Goal: Find specific page/section: Find specific page/section

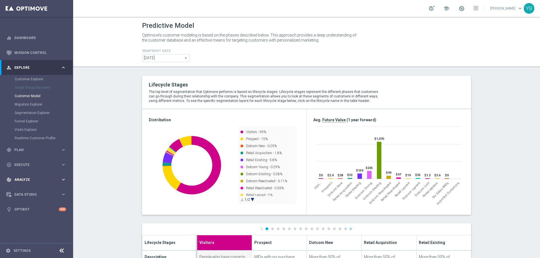
click at [66, 178] on button "track_changes Analyze keyboard_arrow_right" at bounding box center [36, 180] width 60 height 4
click at [61, 165] on icon "keyboard_arrow_right" at bounding box center [63, 166] width 5 height 5
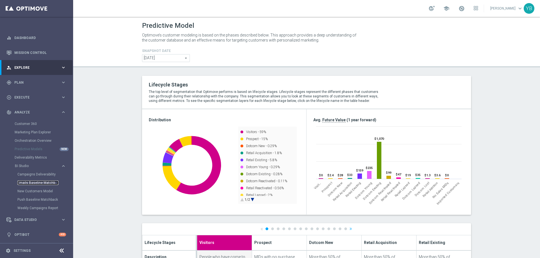
click at [37, 182] on link "Emails Baseline Matchback" at bounding box center [37, 183] width 41 height 4
